Goal: Task Accomplishment & Management: Manage account settings

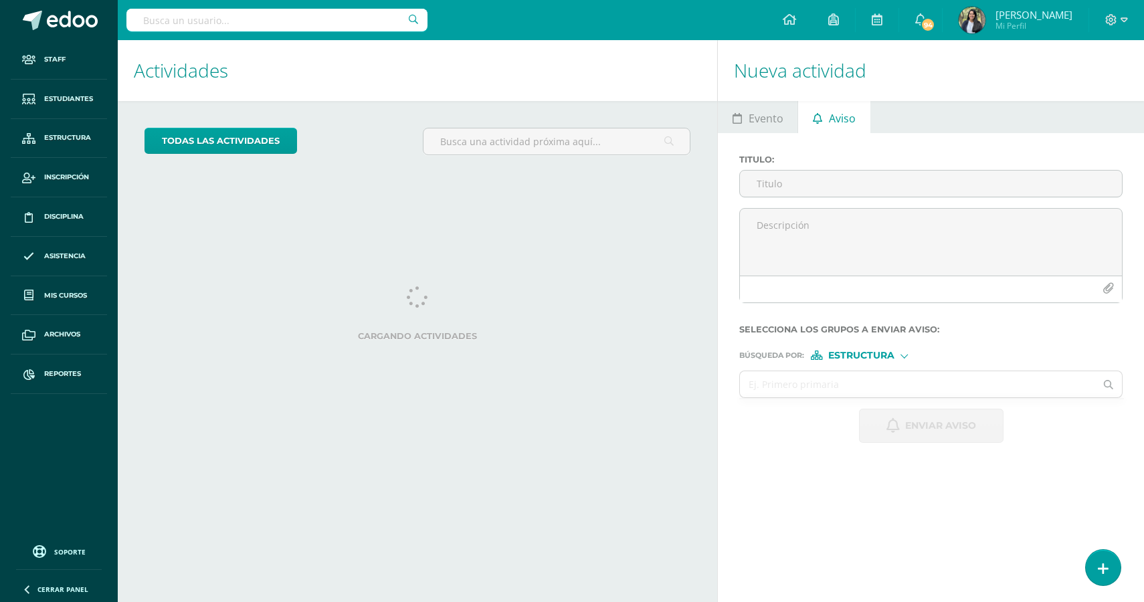
select select "English"
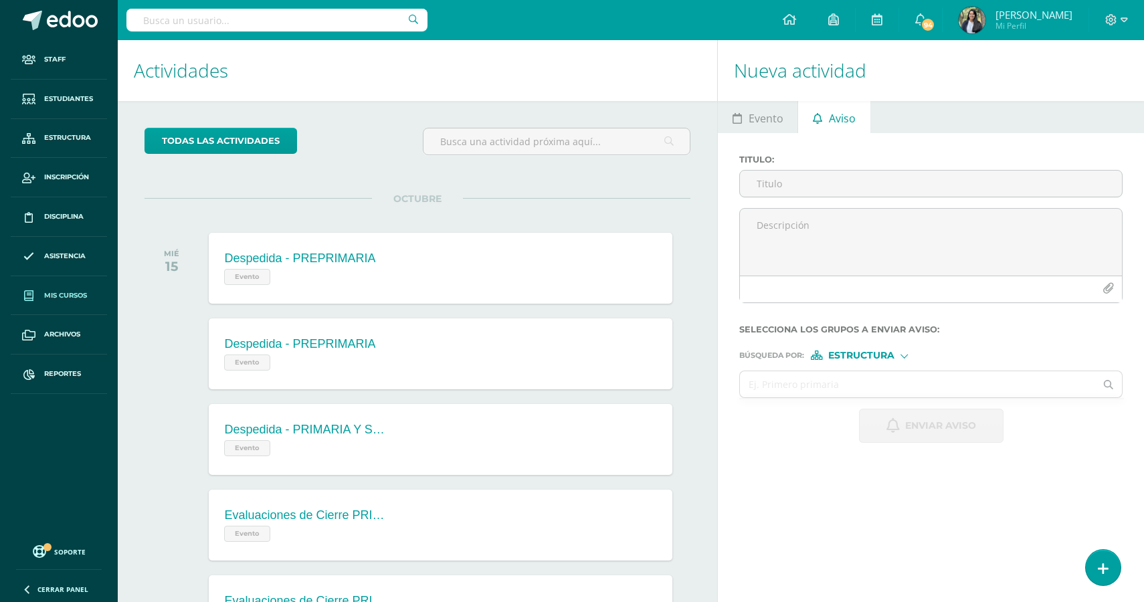
click at [65, 296] on span "Mis cursos" at bounding box center [65, 295] width 43 height 11
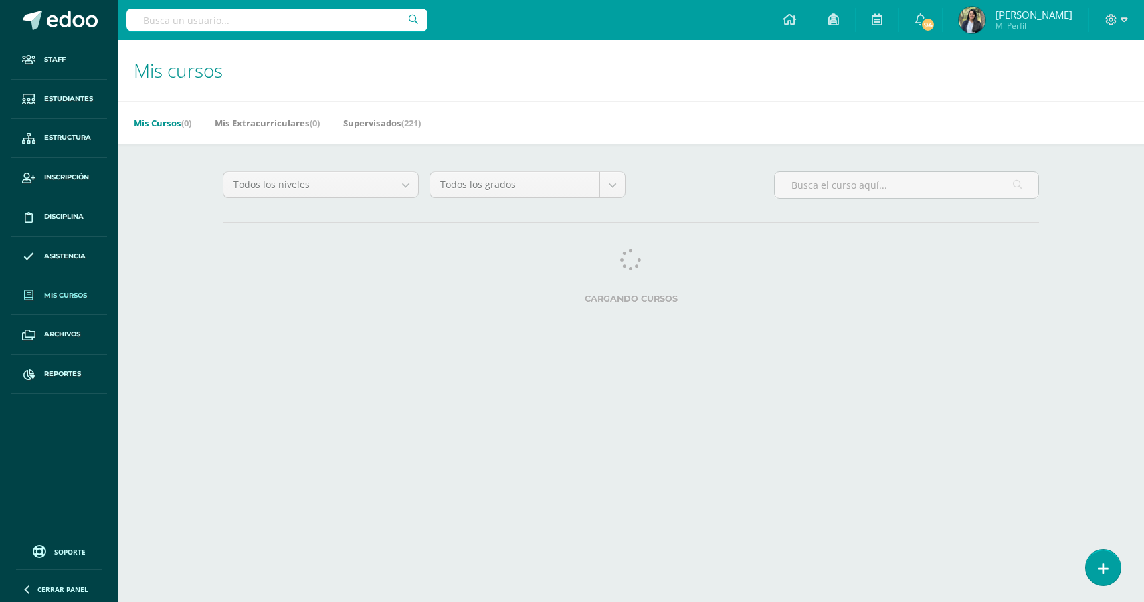
select select "English"
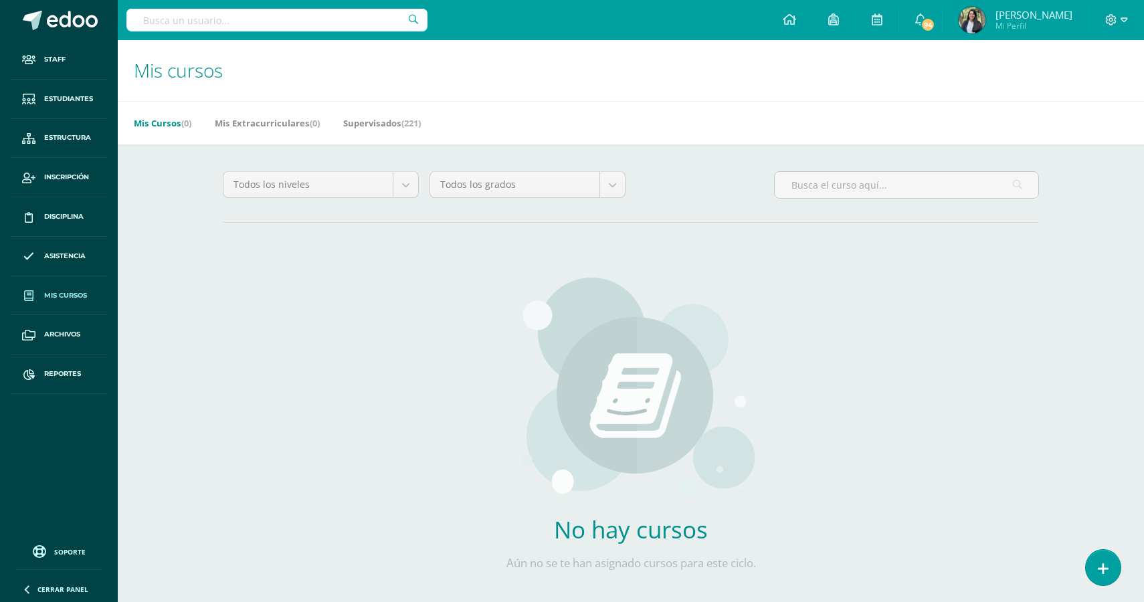
click at [390, 134] on div "Mis Cursos (0) Mis Extracurriculares (0) Supervisados (221)" at bounding box center [647, 122] width 1058 height 43
click at [395, 126] on link "Supervisados (221)" at bounding box center [382, 122] width 78 height 21
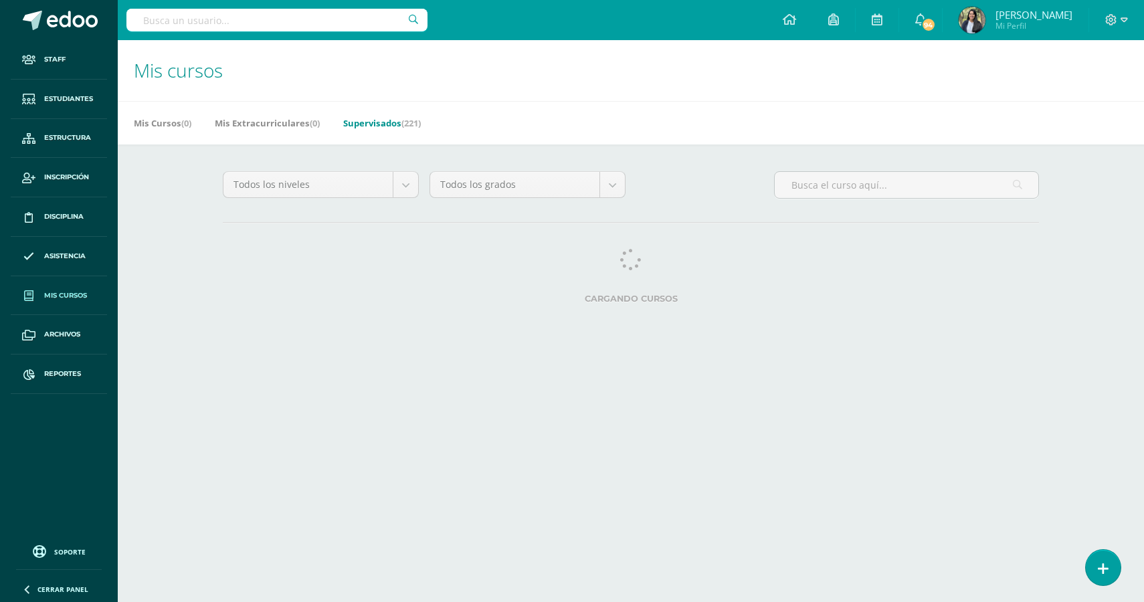
select select "English"
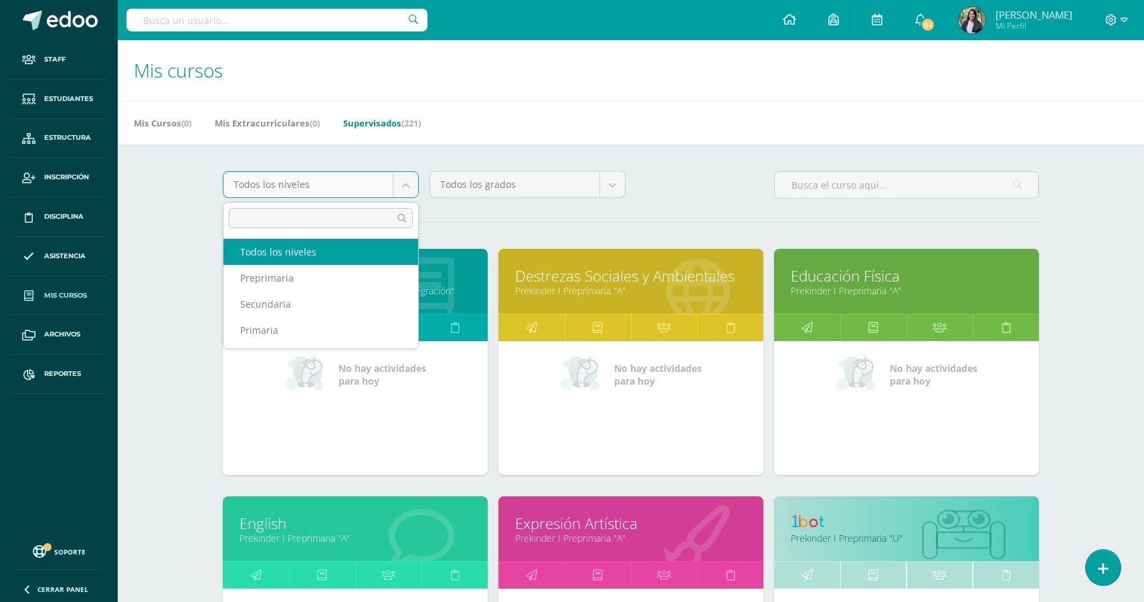
click at [394, 187] on body "Staff Estudiantes Estructura Inscripción Disciplina Asistencia Mis cursos Archi…" at bounding box center [572, 538] width 1144 height 1076
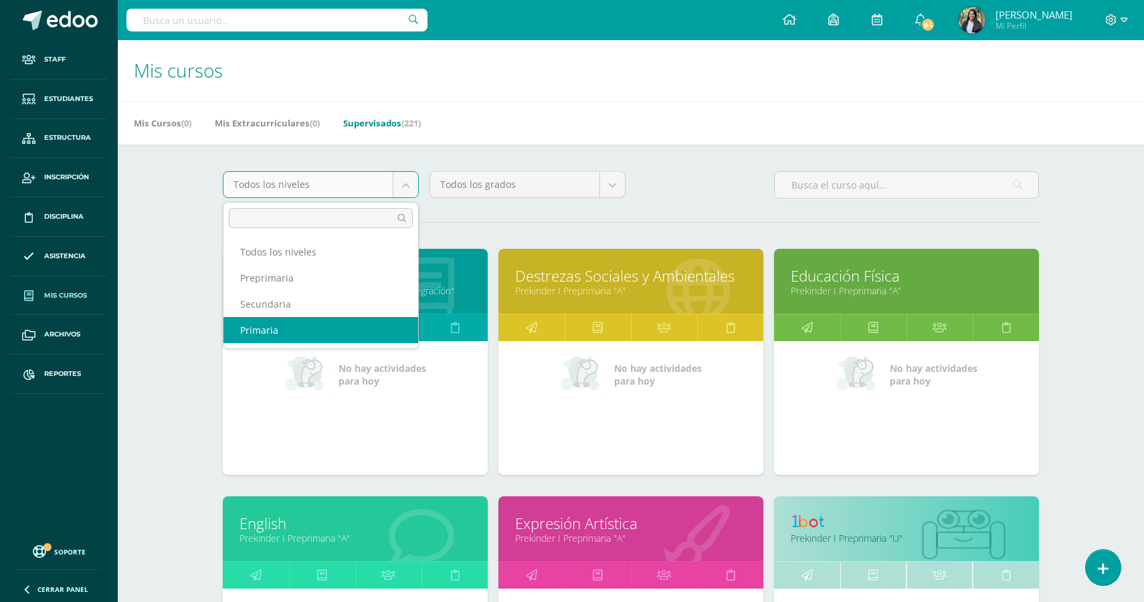
select select "4"
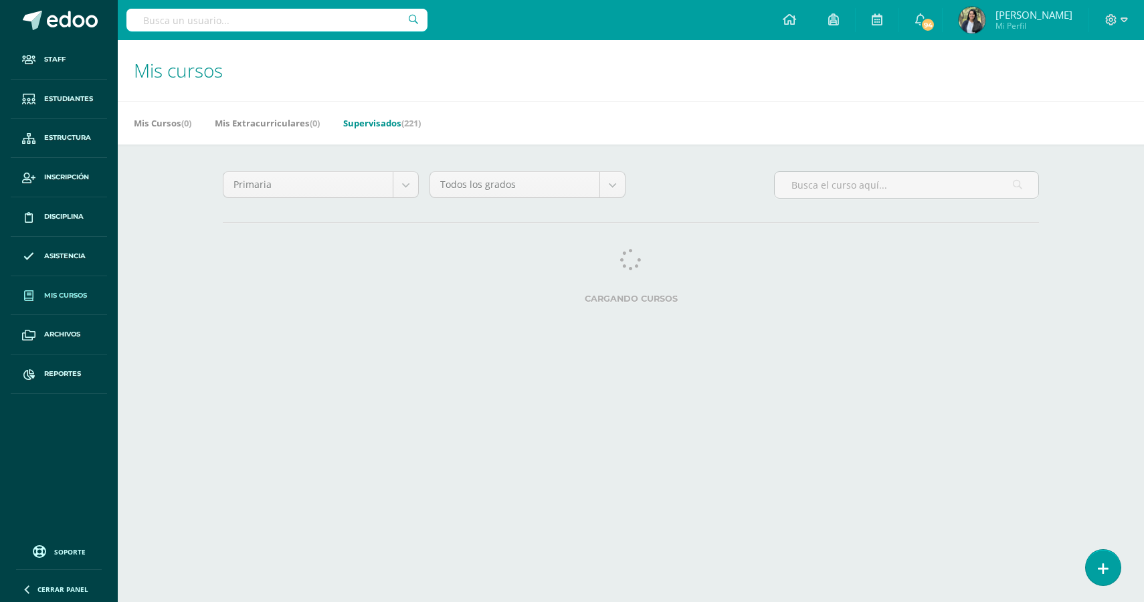
select select "English"
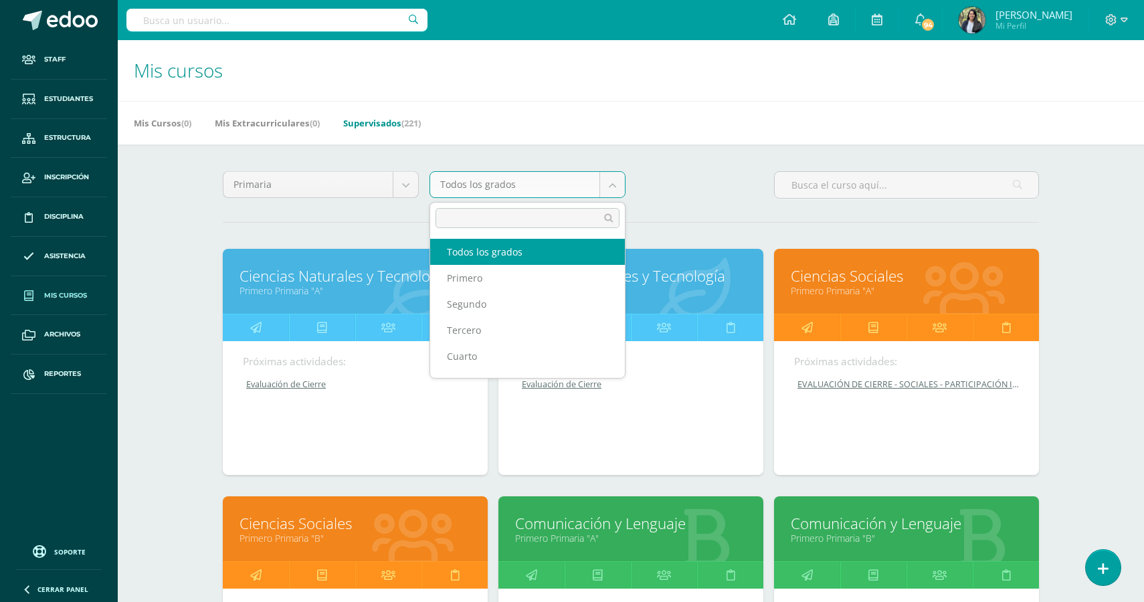
click at [604, 191] on body "Staff Estudiantes Estructura Inscripción Disciplina Asistencia Mis cursos Archi…" at bounding box center [572, 538] width 1144 height 1076
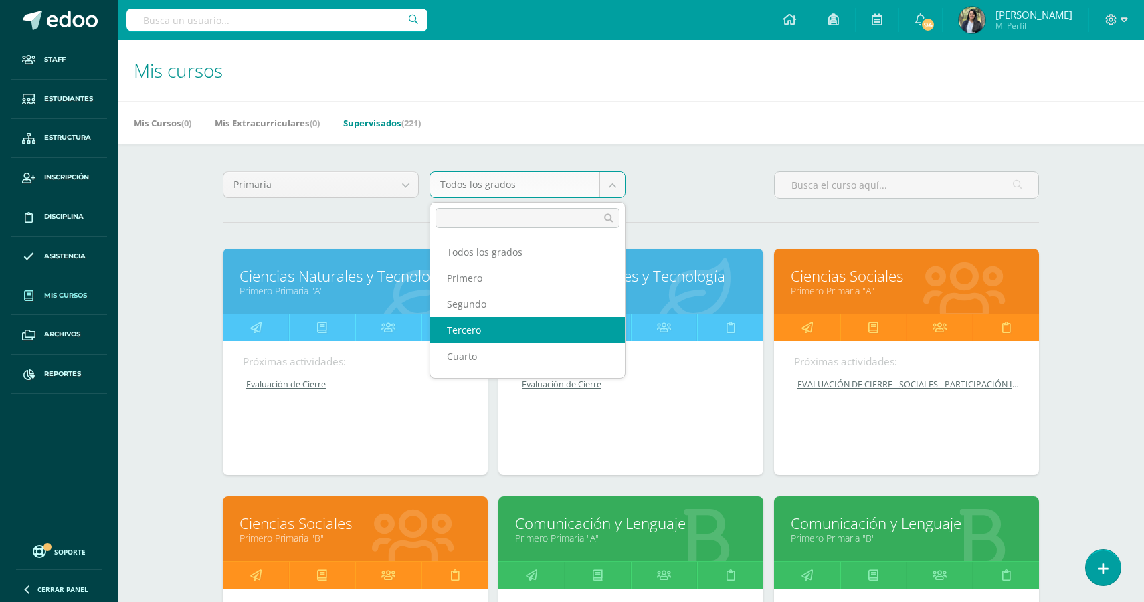
select select "9"
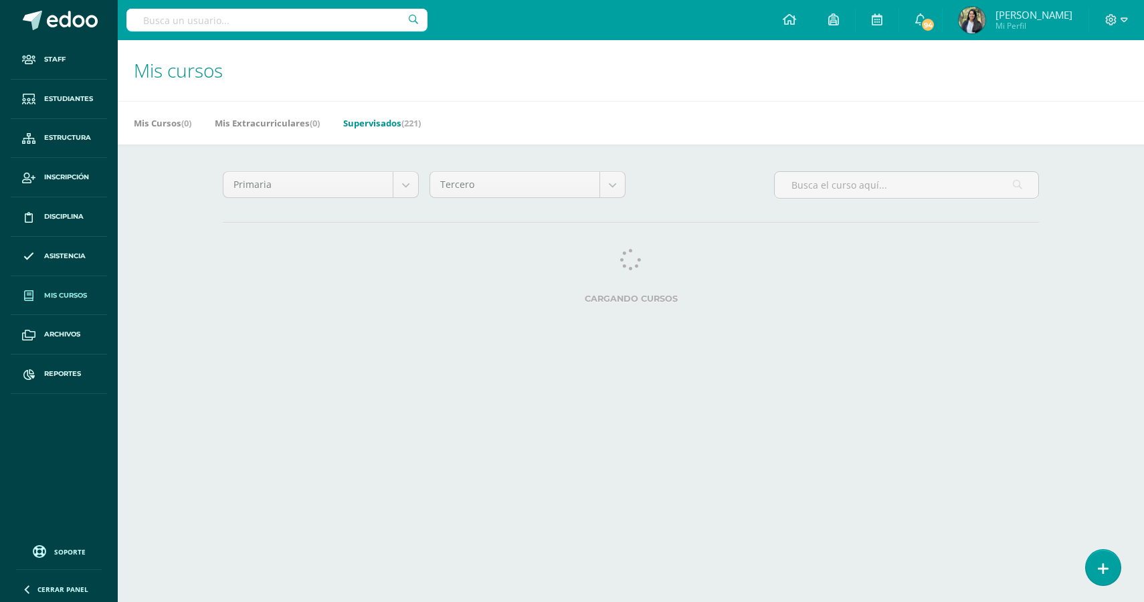
select select "English"
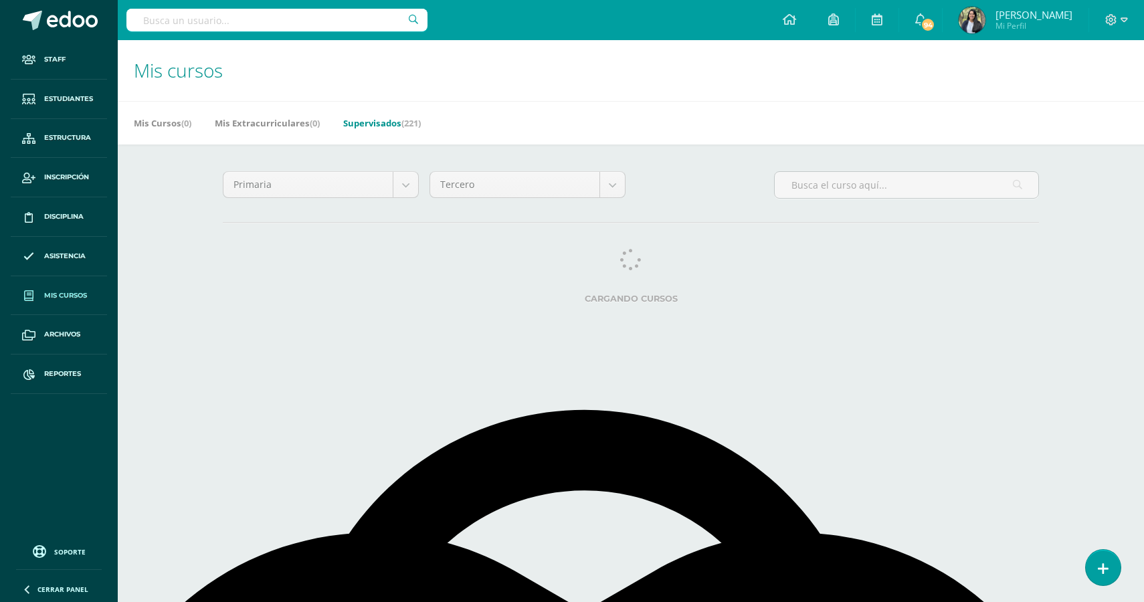
click at [430, 326] on div "Primaria Todos los niveles Preprimaria Secundaria Primaria Tercero Todos los gr…" at bounding box center [631, 240] width 870 height 191
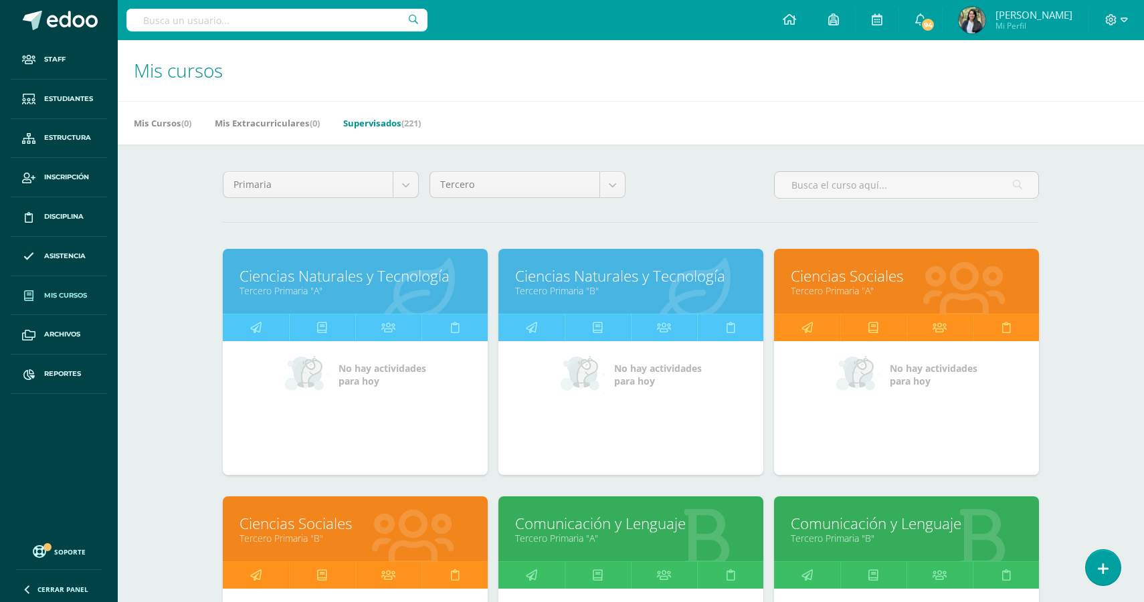
click at [352, 282] on link "Ciencias Naturales y Tecnología" at bounding box center [355, 276] width 231 height 21
click at [569, 278] on link "Ciencias Naturales y Tecnología" at bounding box center [630, 276] width 231 height 21
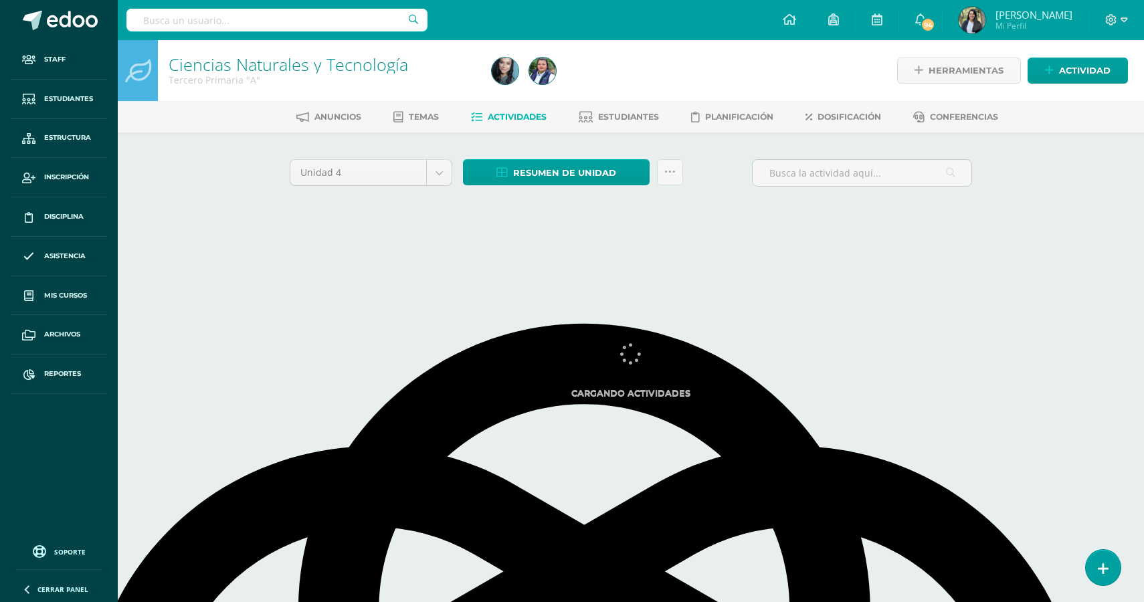
select select "English"
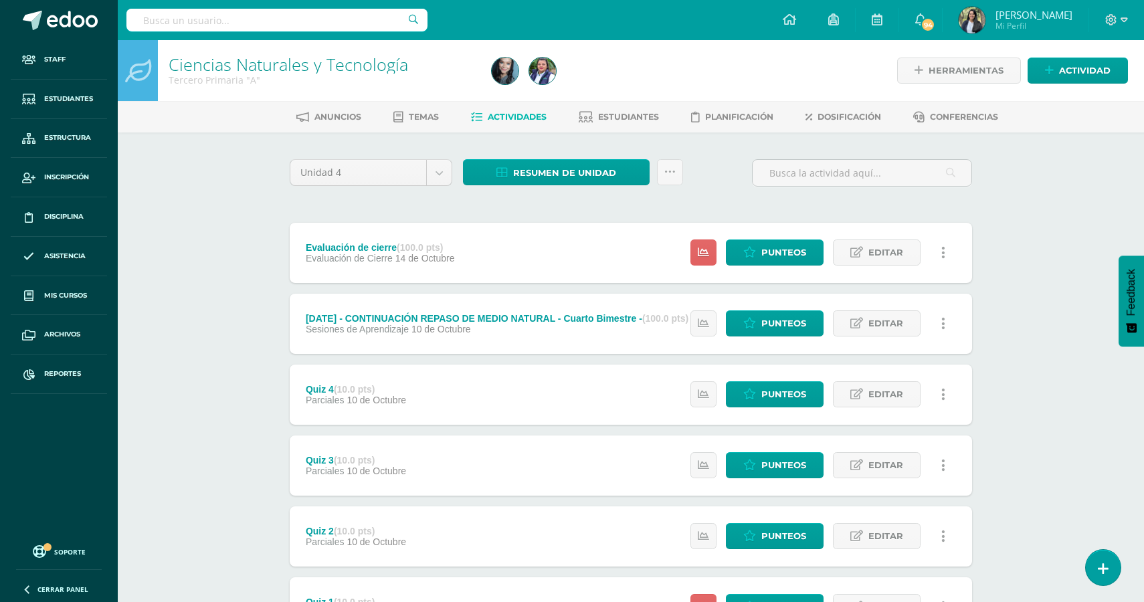
click at [367, 250] on div "Evaluación de cierre (100.0 pts)" at bounding box center [380, 247] width 149 height 11
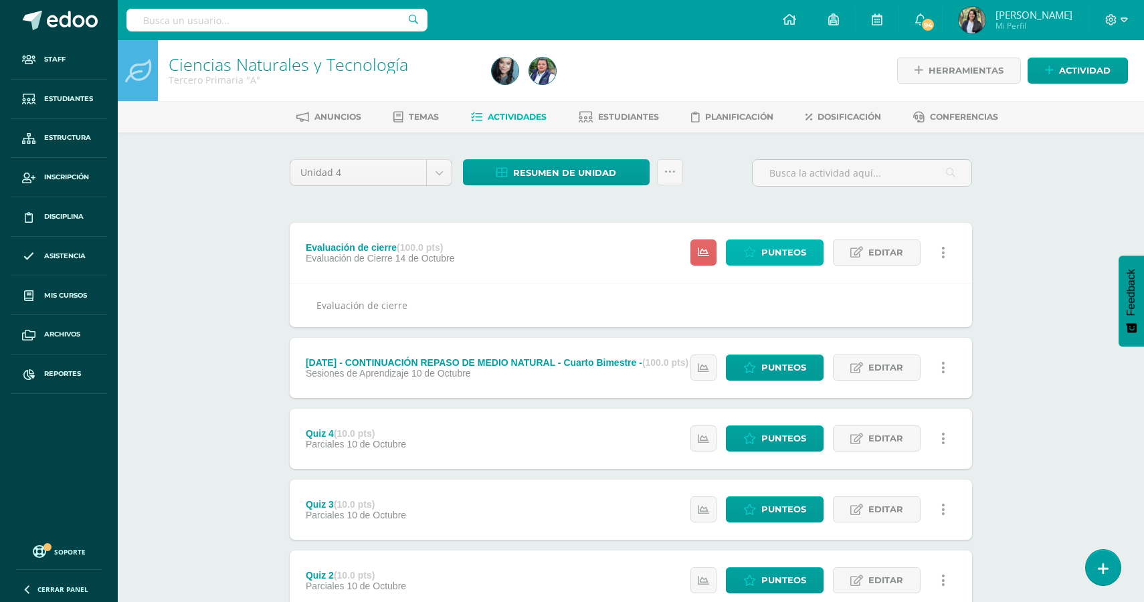
click at [751, 254] on icon at bounding box center [749, 252] width 13 height 11
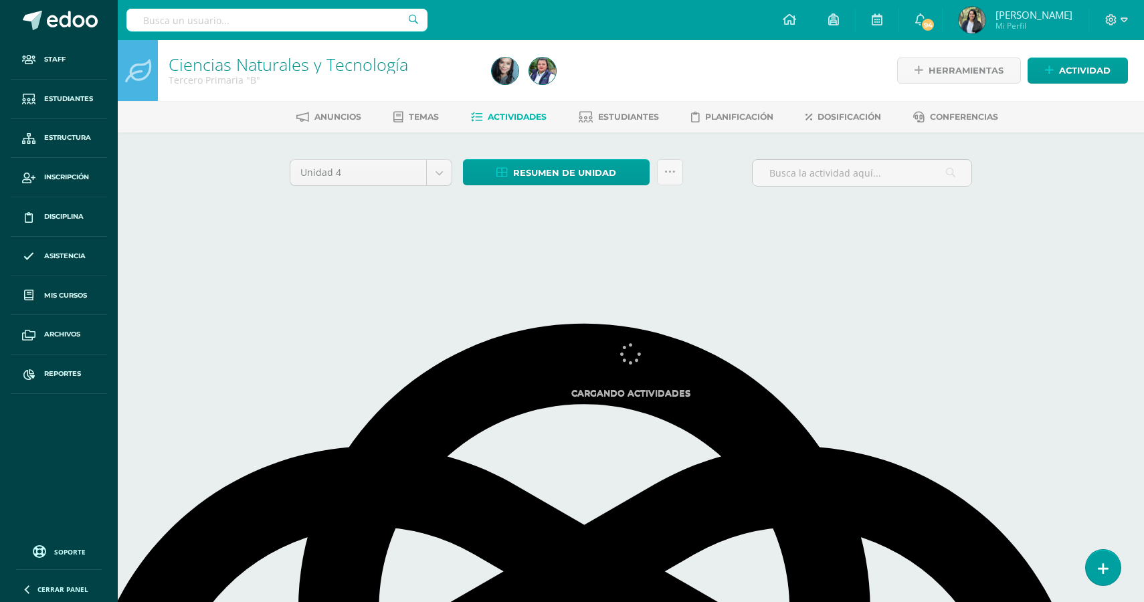
select select "English"
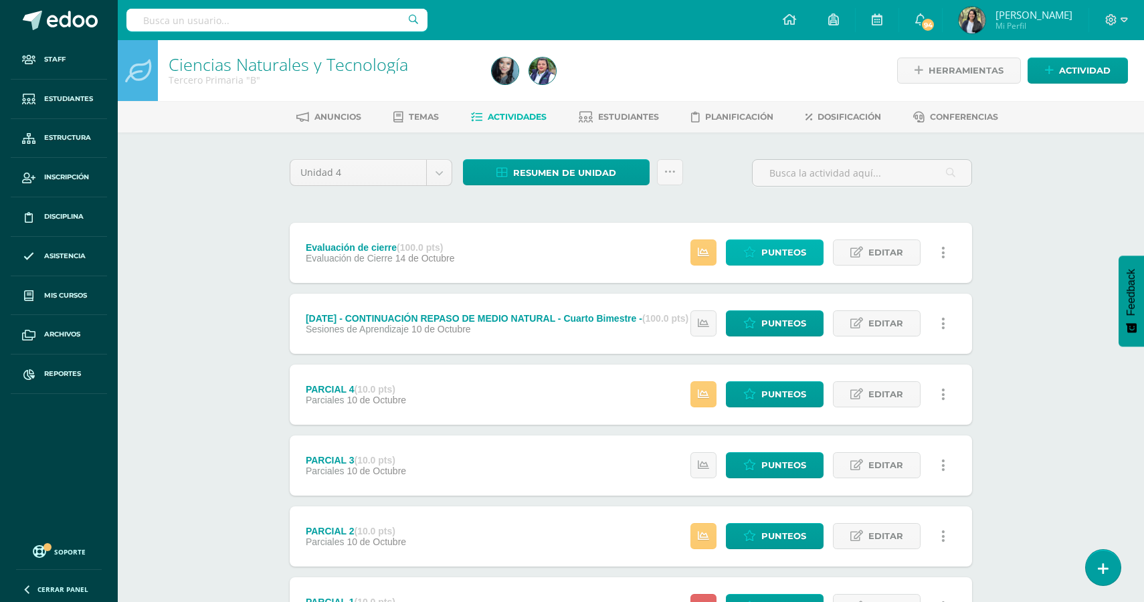
click at [782, 260] on span "Punteos" at bounding box center [783, 252] width 45 height 25
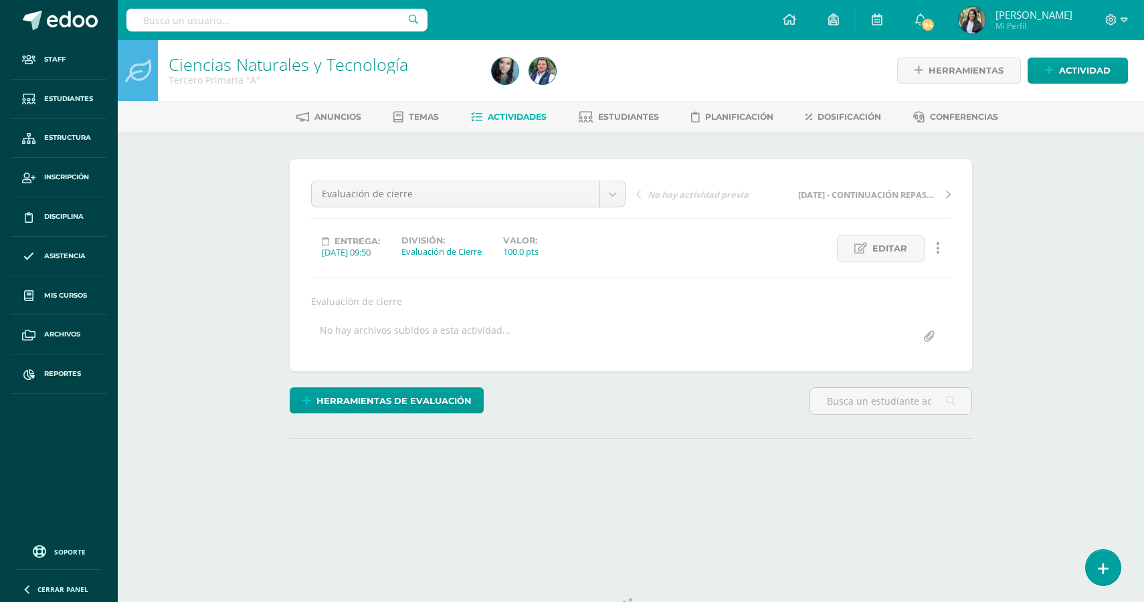
select select "English"
click at [616, 102] on div "Anuncios Temas Actividades Estudiantes Planificación Dosificación Conferencias" at bounding box center [647, 116] width 1058 height 31
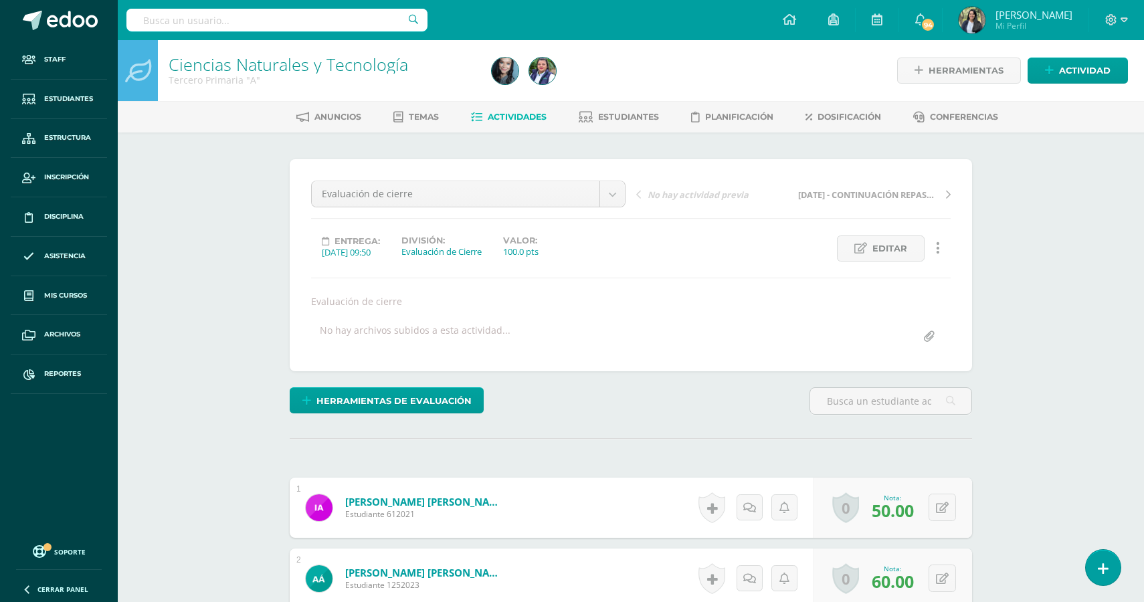
click at [518, 119] on span "Actividades" at bounding box center [517, 117] width 59 height 10
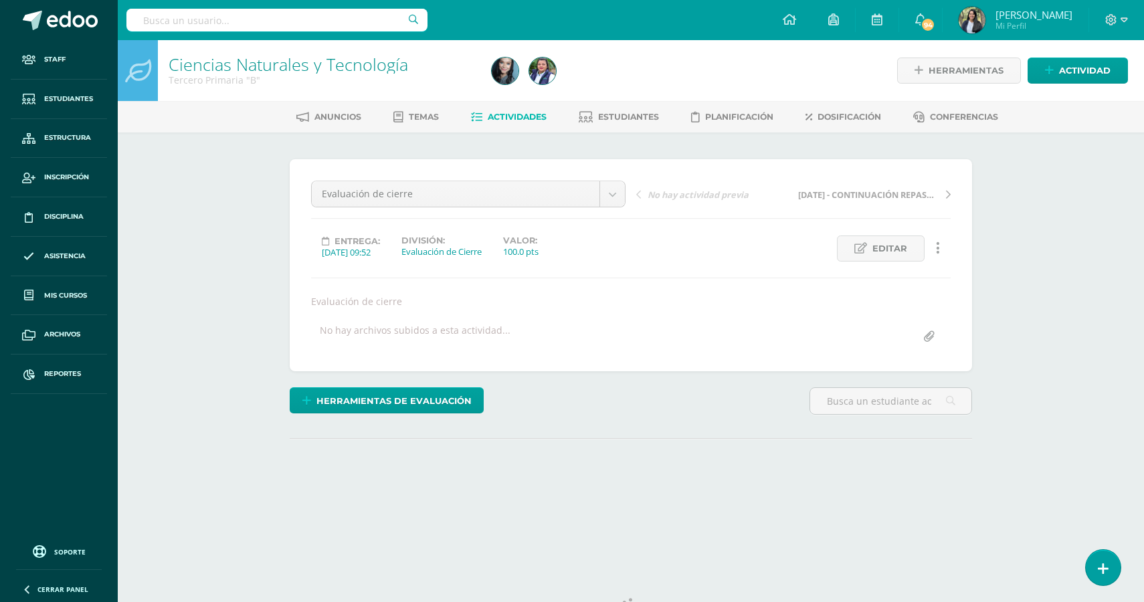
select select "English"
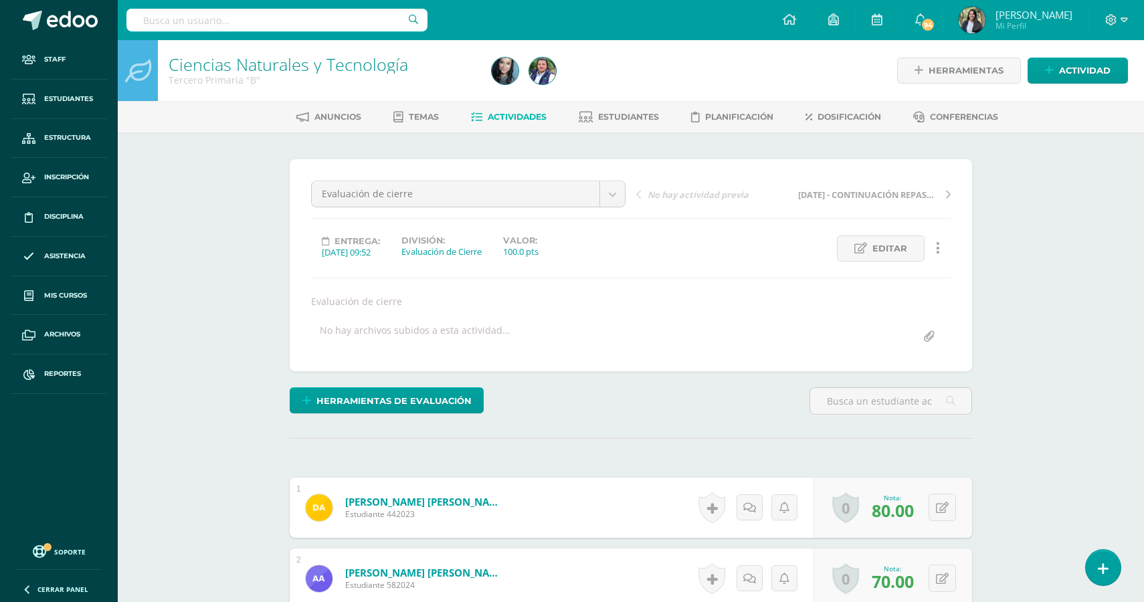
click at [352, 64] on link "Ciencias Naturales y Tecnología" at bounding box center [289, 64] width 240 height 23
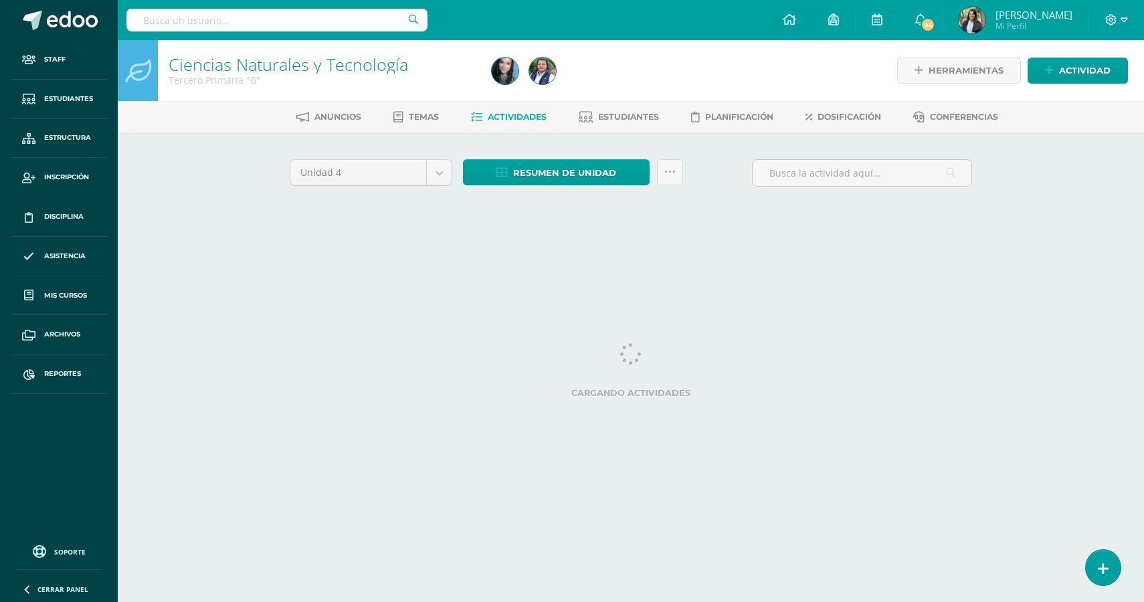
select select "English"
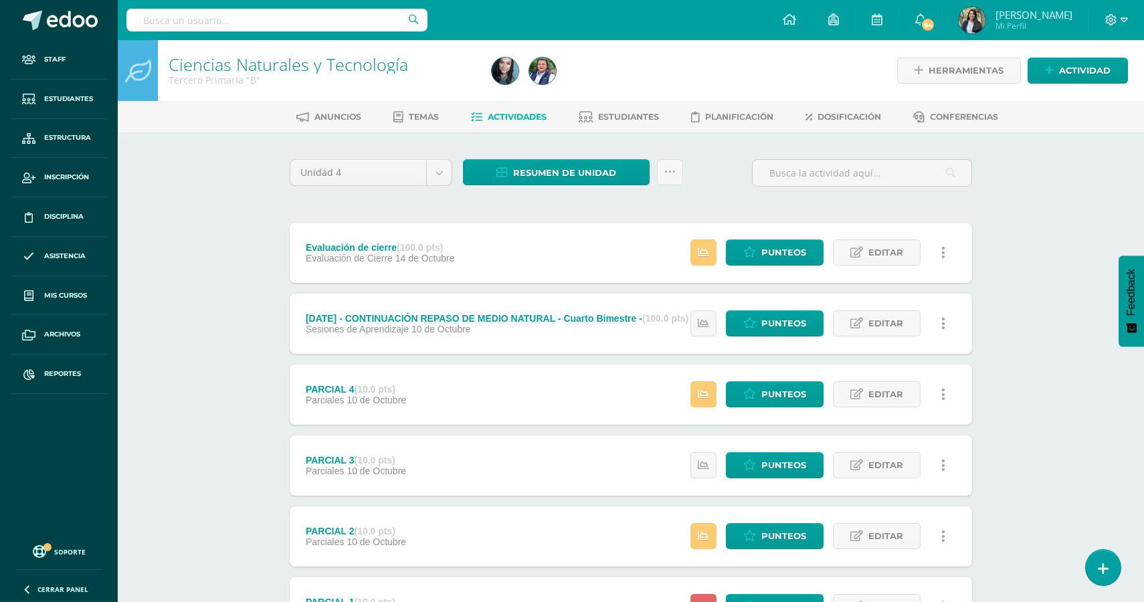
click at [755, 212] on div "Unidad 4 Unidad 1 Unidad 2 Unidad 3 Unidad 4 Resumen de unidad Descargar como H…" at bounding box center [630, 569] width 693 height 820
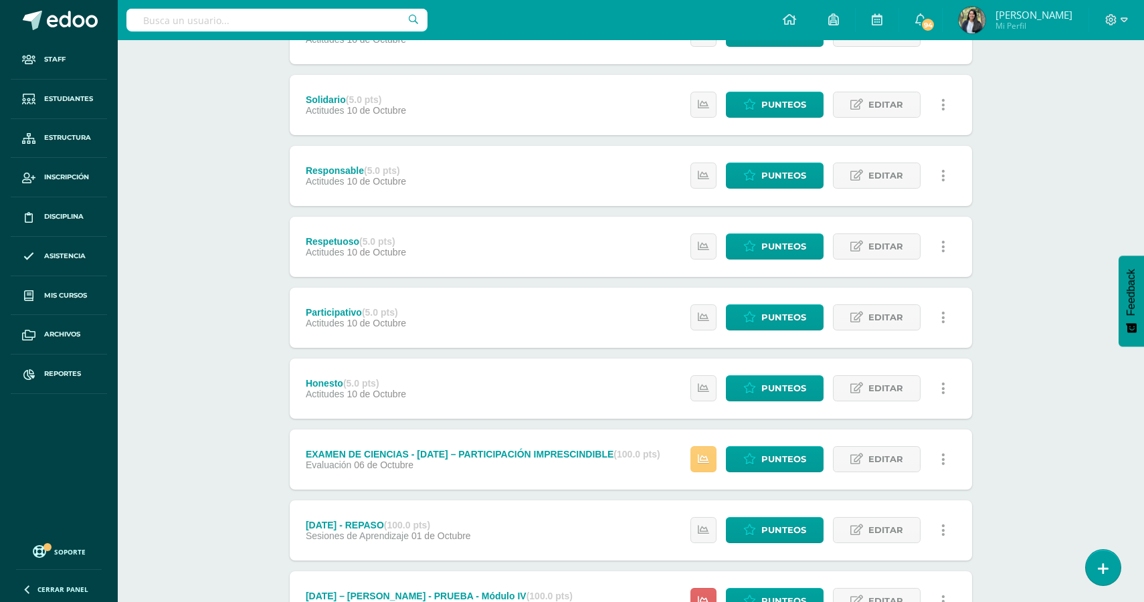
scroll to position [656, 0]
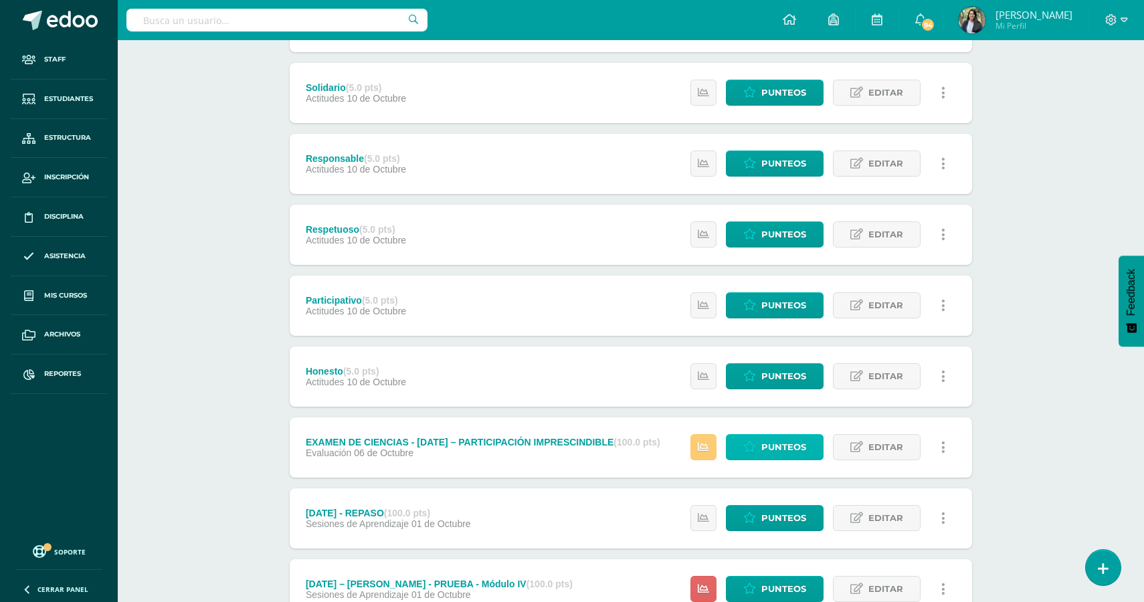
click at [776, 460] on span "Punteos" at bounding box center [783, 447] width 45 height 25
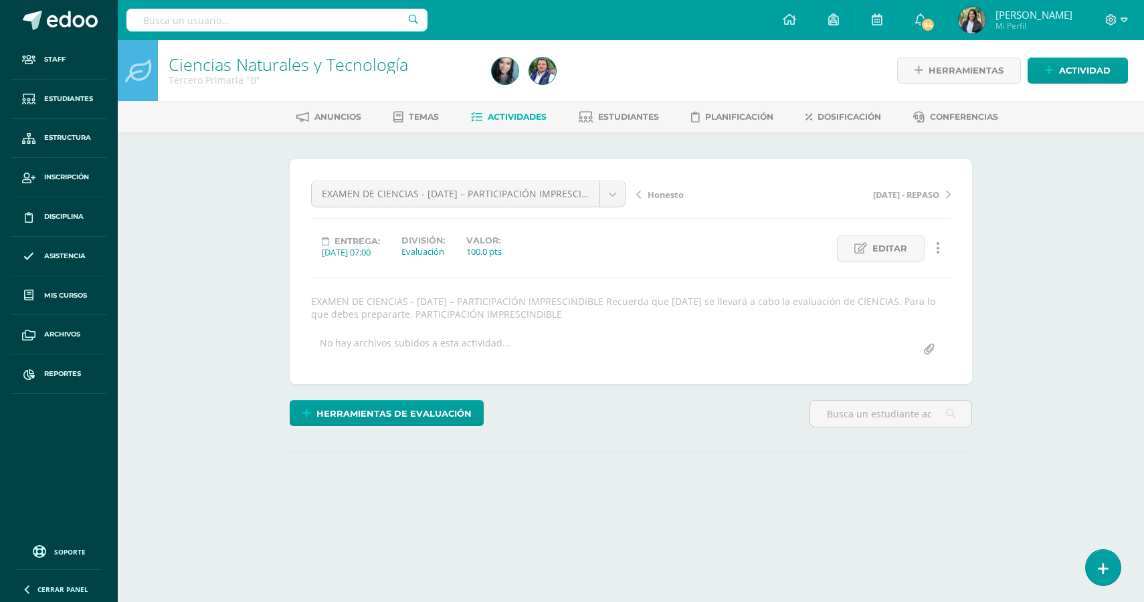
select select "English"
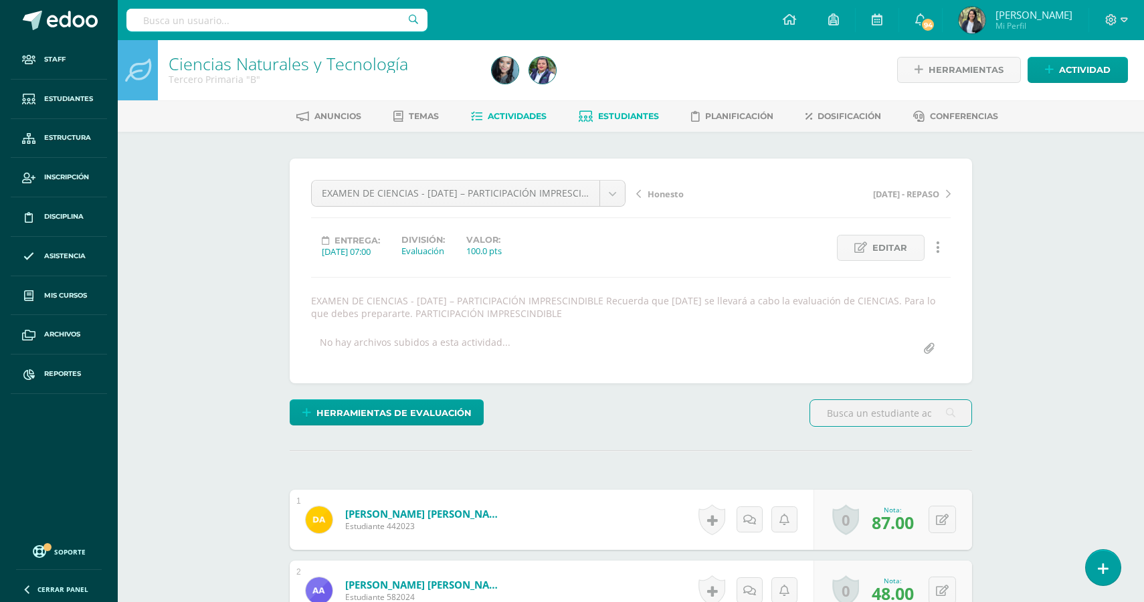
click at [619, 109] on link "Estudiantes" at bounding box center [619, 116] width 80 height 21
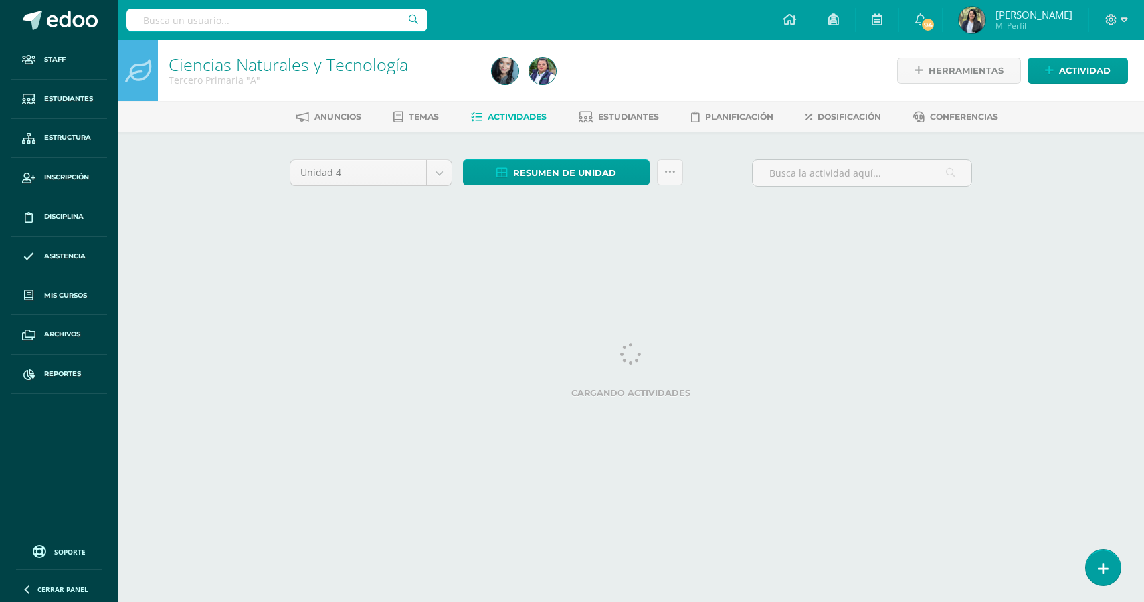
select select "English"
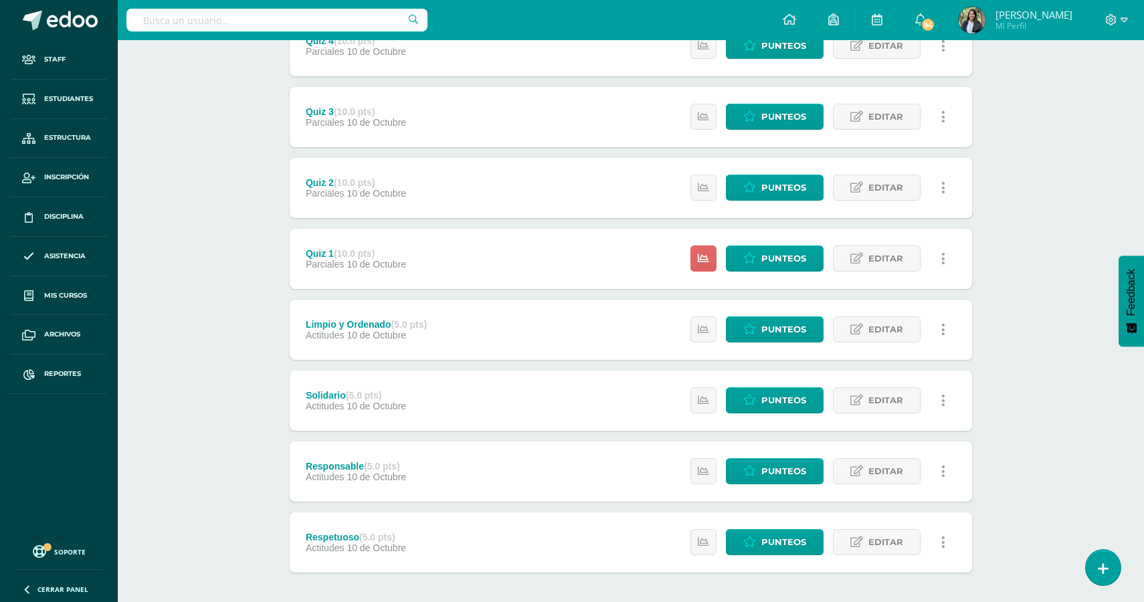
scroll to position [408, 0]
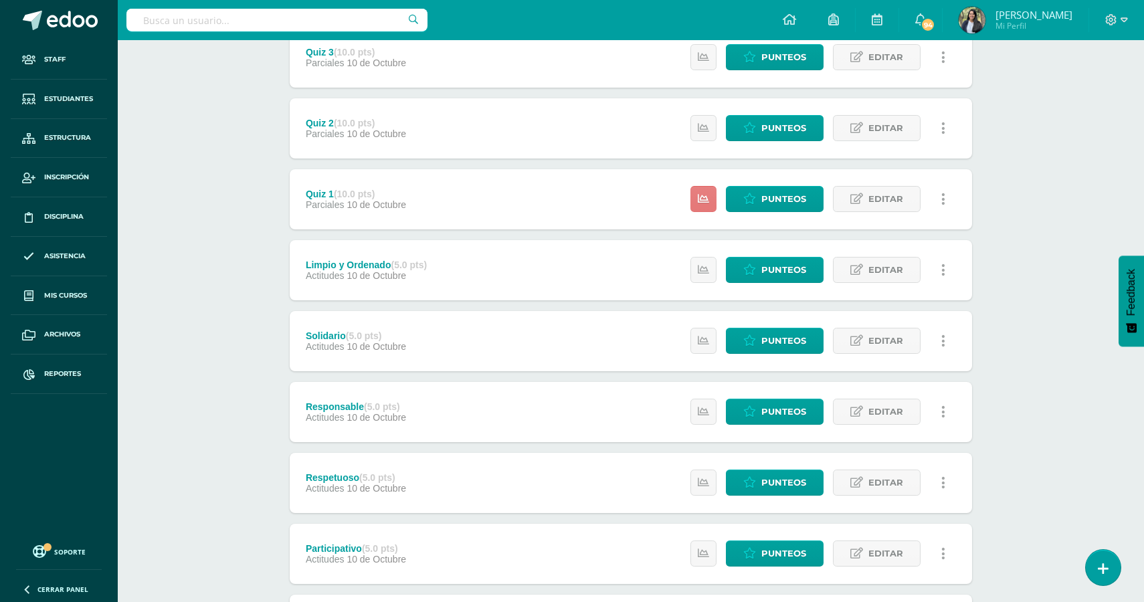
click at [706, 203] on icon at bounding box center [703, 198] width 11 height 11
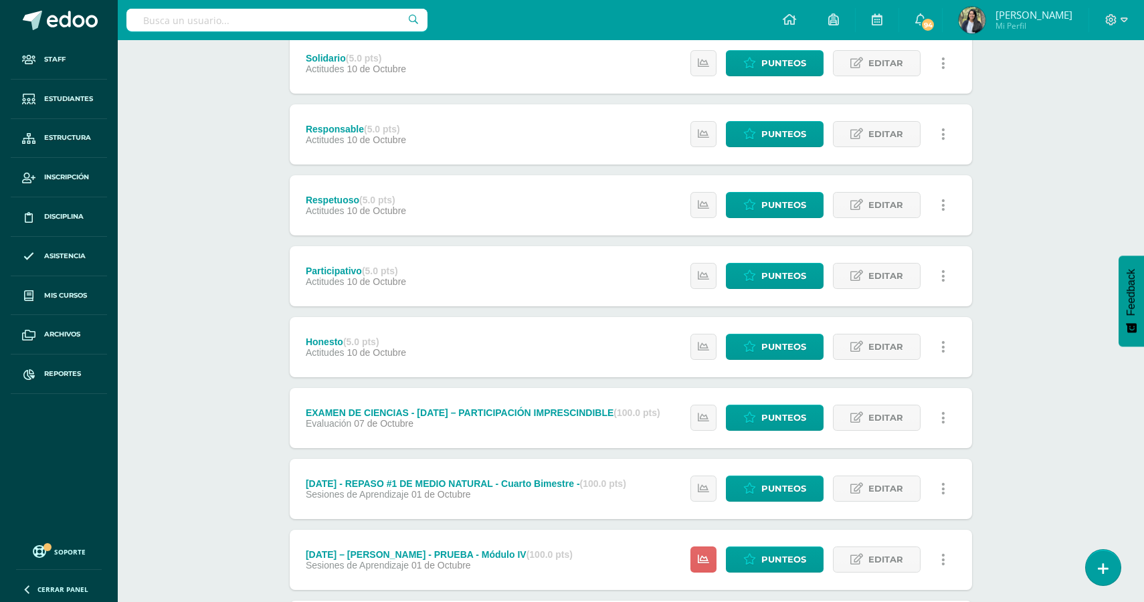
scroll to position [714, 0]
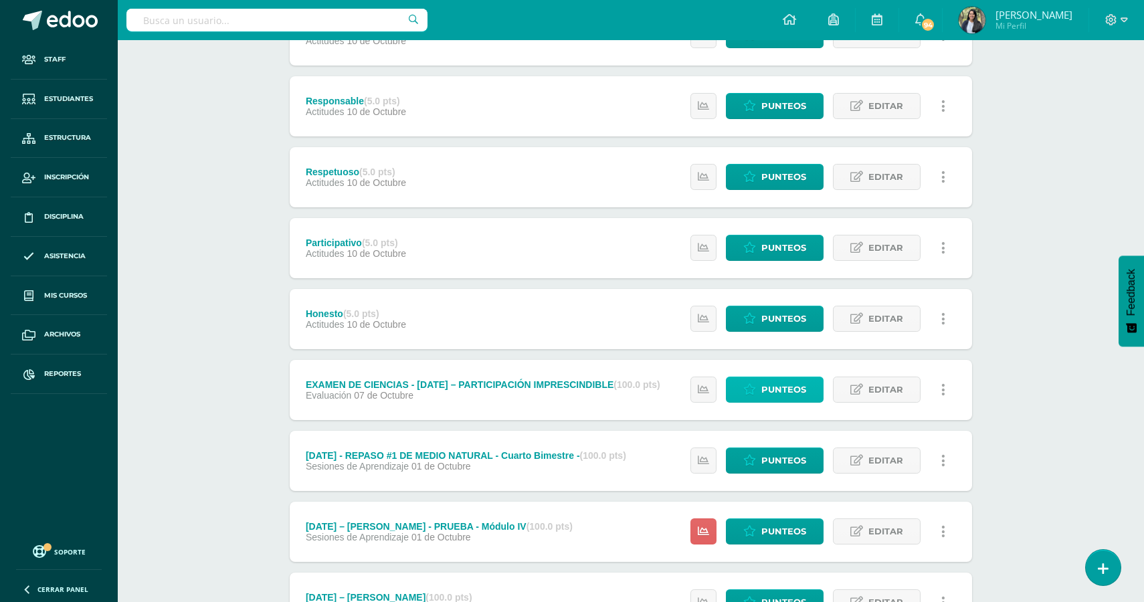
click at [765, 389] on span "Punteos" at bounding box center [783, 389] width 45 height 25
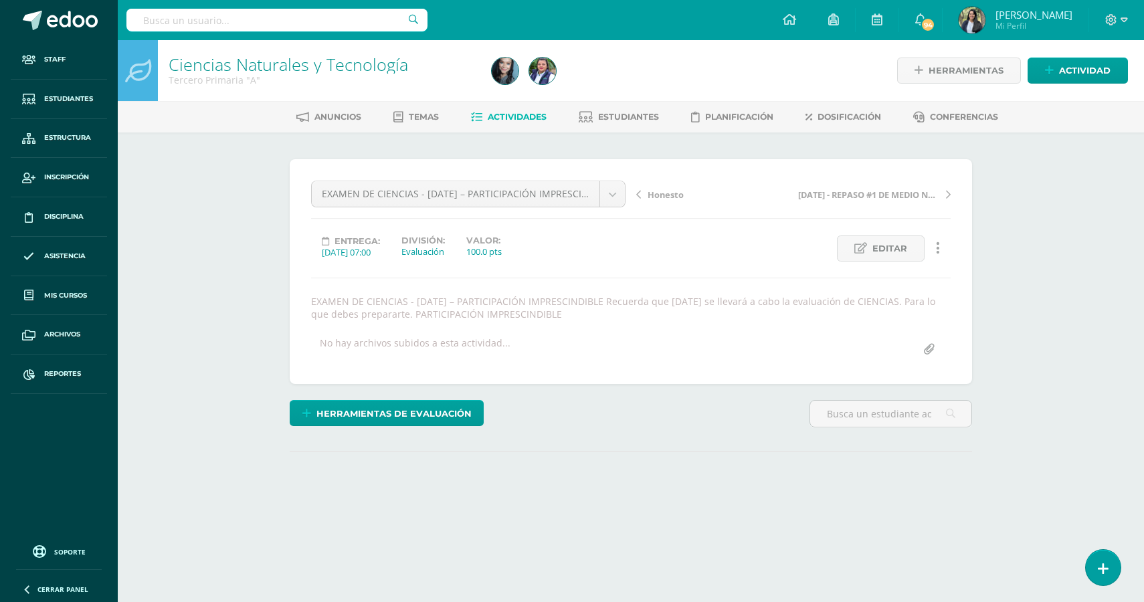
select select "English"
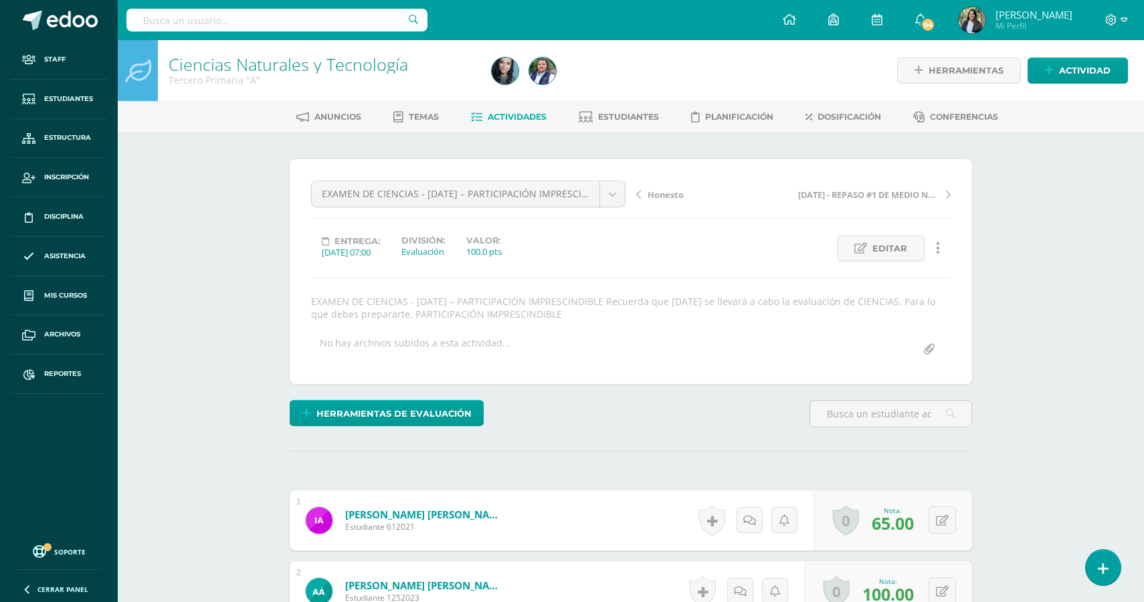
click at [511, 124] on link "Actividades" at bounding box center [509, 116] width 76 height 21
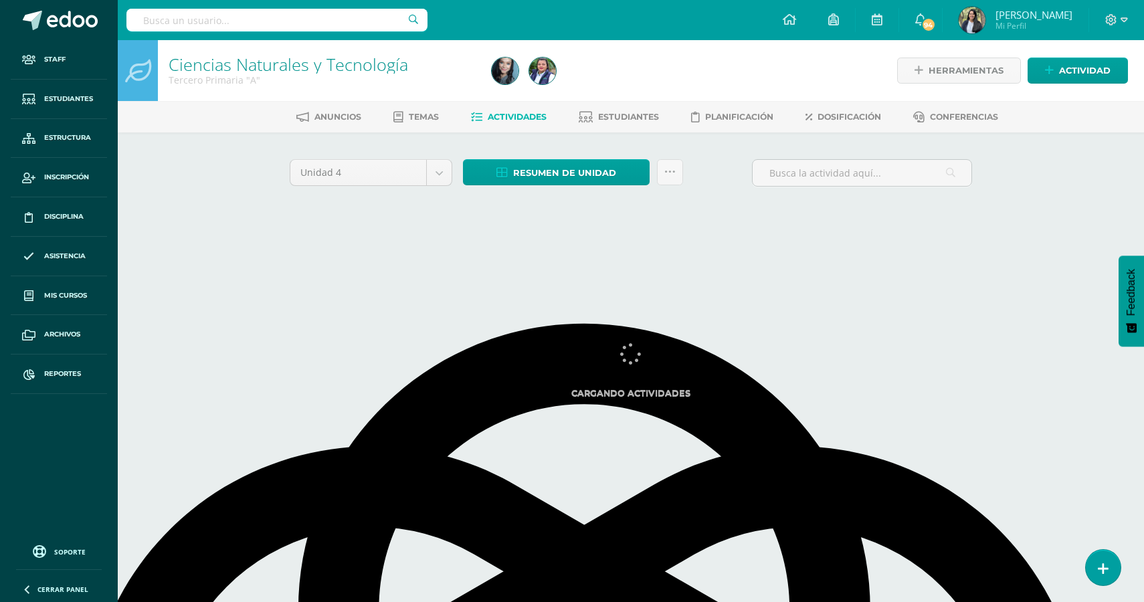
select select "English"
click at [628, 126] on link "Estudiantes" at bounding box center [619, 116] width 80 height 21
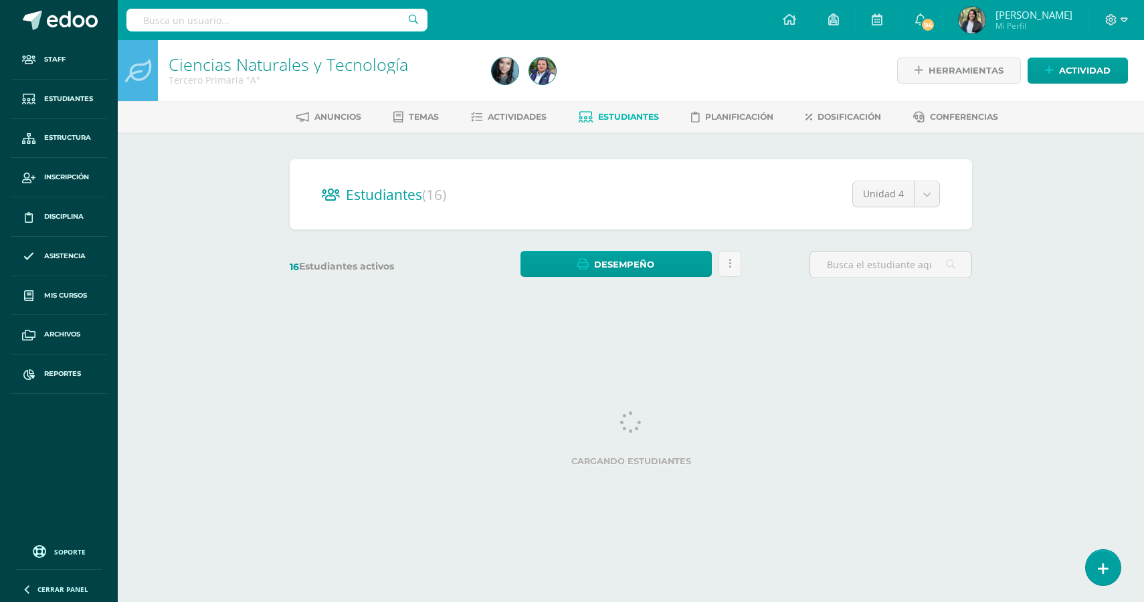
select select "English"
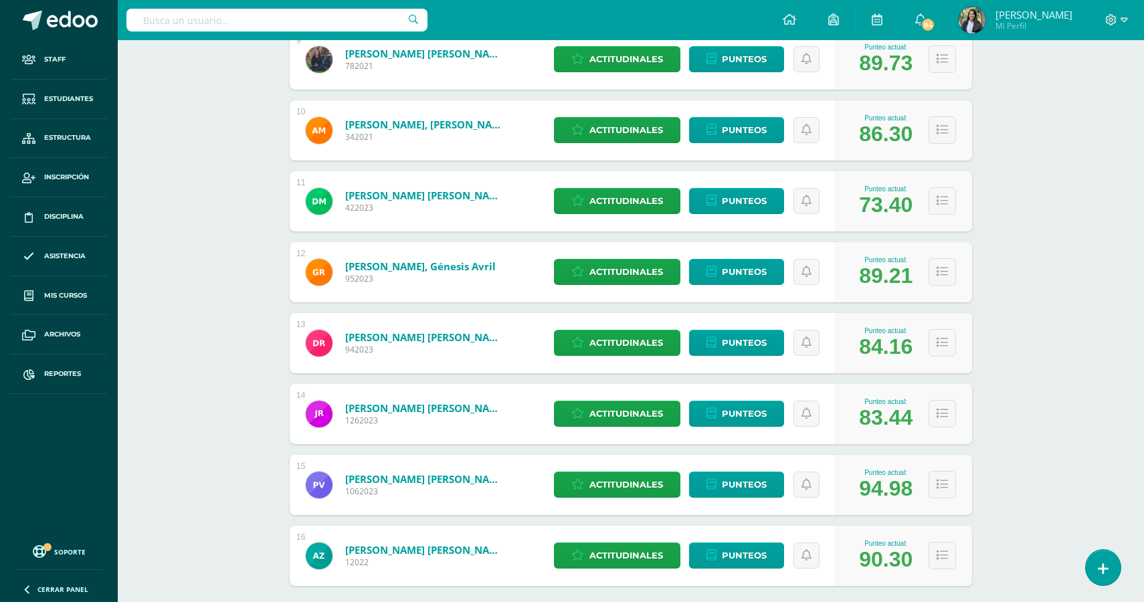
scroll to position [910, 0]
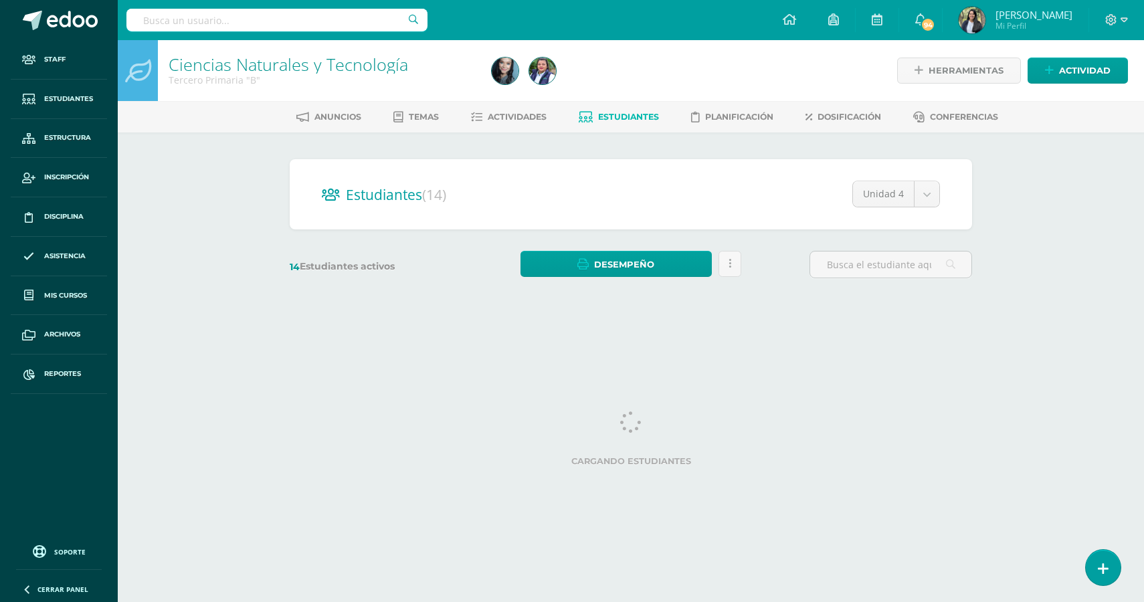
select select "English"
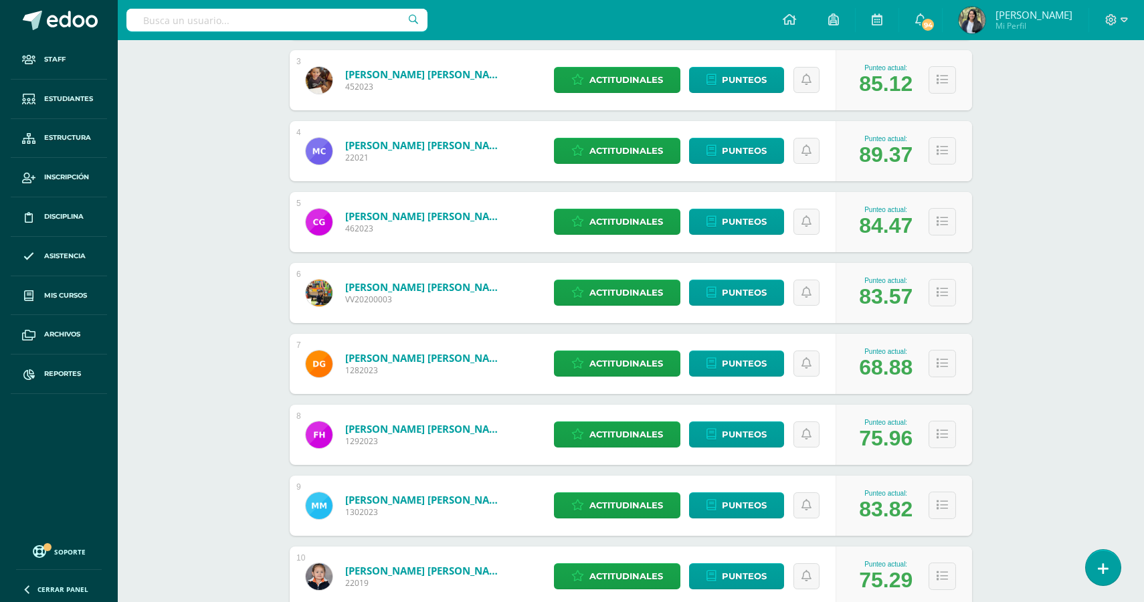
scroll to position [768, 0]
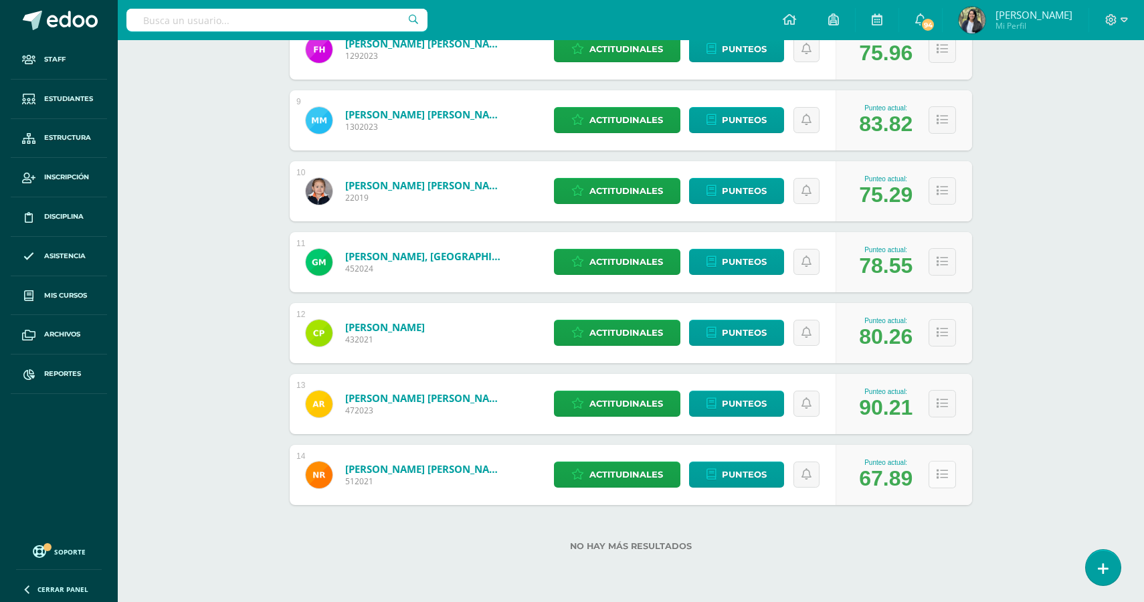
click at [948, 485] on button at bounding box center [942, 474] width 27 height 27
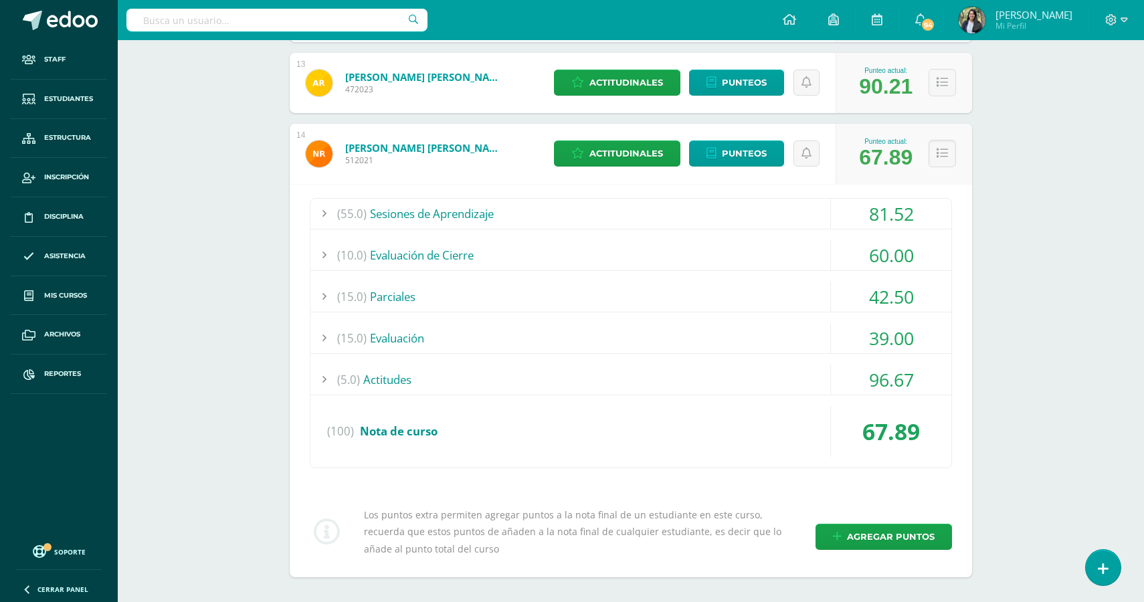
scroll to position [1091, 0]
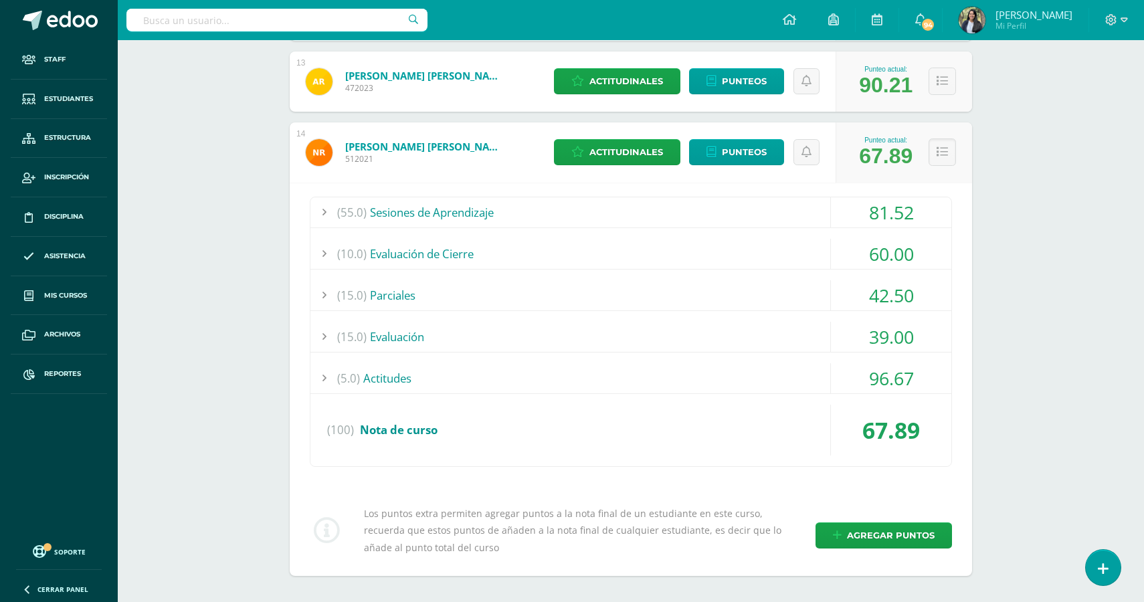
click at [324, 300] on div at bounding box center [323, 295] width 27 height 30
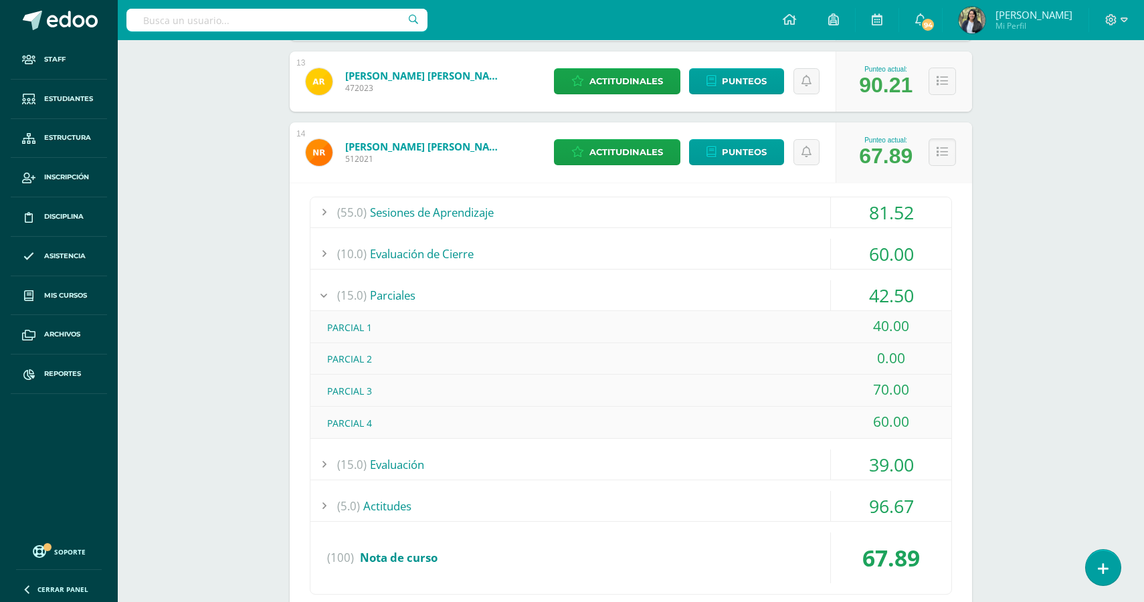
click at [324, 300] on div at bounding box center [323, 295] width 27 height 30
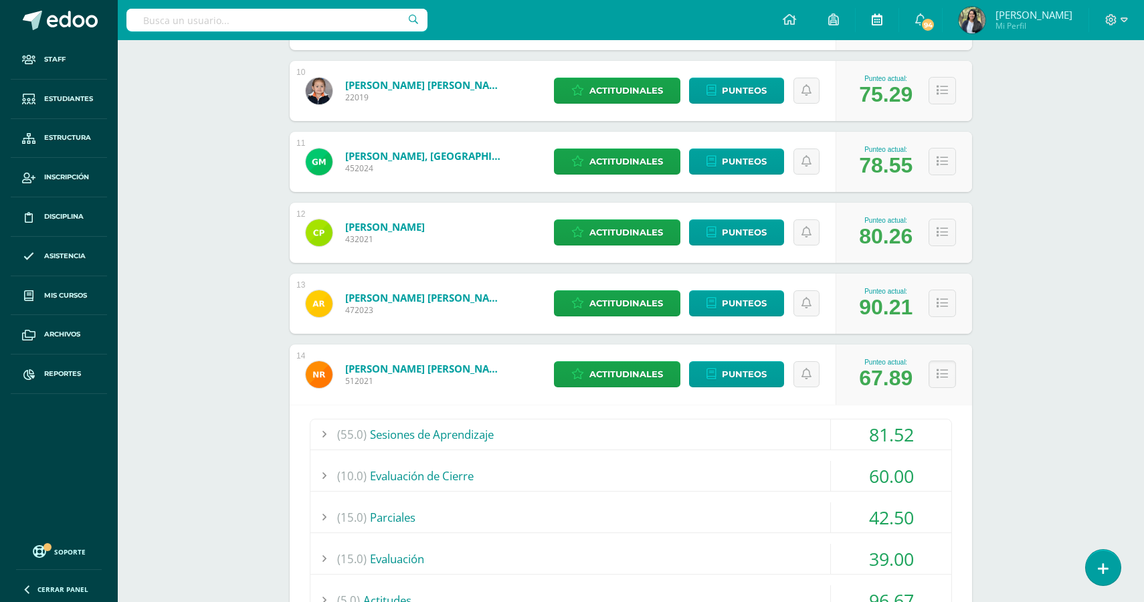
scroll to position [850, 0]
